Goal: Information Seeking & Learning: Find specific fact

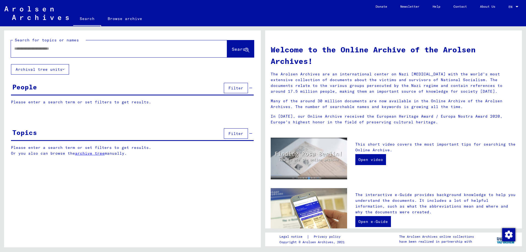
click at [192, 195] on div "Search for topics or names Search Archival tree units People Filter Please ente…" at bounding box center [132, 140] width 257 height 221
click at [118, 48] on input "text" at bounding box center [112, 49] width 196 height 6
paste input "**********"
type input "**********"
click at [233, 48] on span "Search" at bounding box center [240, 48] width 16 height 5
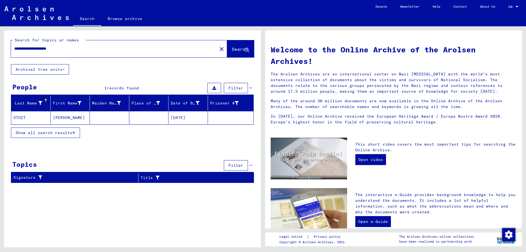
click at [61, 115] on mat-cell "[PERSON_NAME]" at bounding box center [70, 117] width 39 height 13
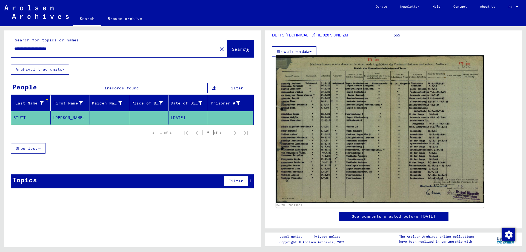
scroll to position [82, 0]
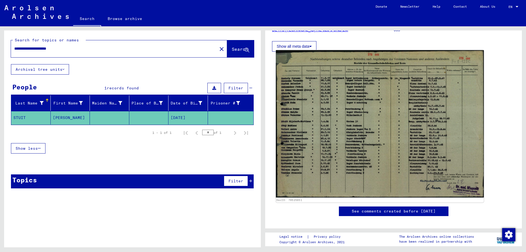
click at [353, 117] on img at bounding box center [380, 123] width 208 height 147
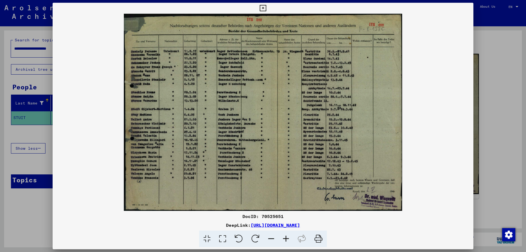
click at [284, 236] on icon at bounding box center [285, 238] width 15 height 17
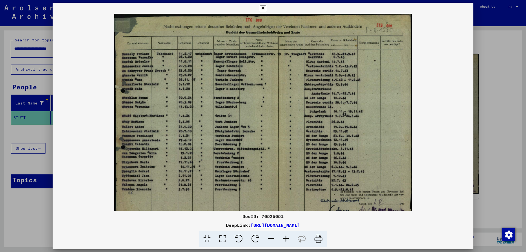
click at [284, 236] on icon at bounding box center [285, 238] width 15 height 17
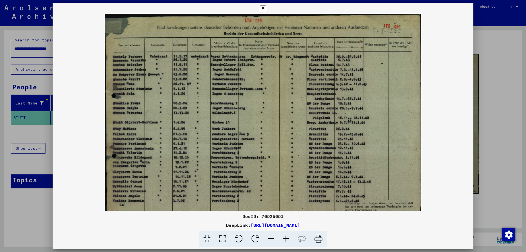
click at [284, 236] on icon at bounding box center [285, 238] width 15 height 17
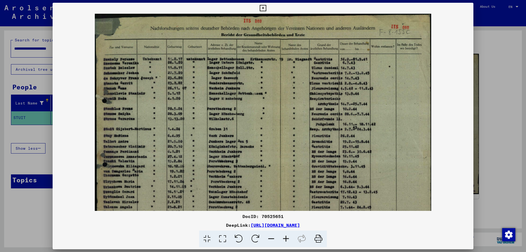
click at [284, 236] on icon at bounding box center [285, 238] width 15 height 17
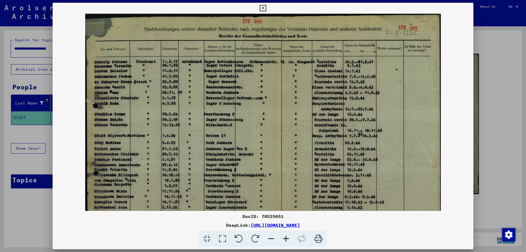
click at [284, 236] on icon at bounding box center [285, 238] width 15 height 17
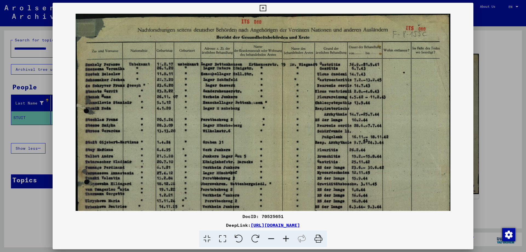
click at [284, 236] on icon at bounding box center [285, 238] width 15 height 17
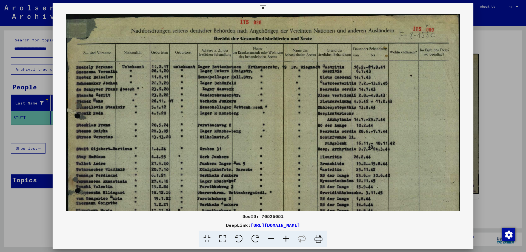
click at [284, 236] on icon at bounding box center [285, 238] width 15 height 17
